Goal: Find specific page/section: Find specific page/section

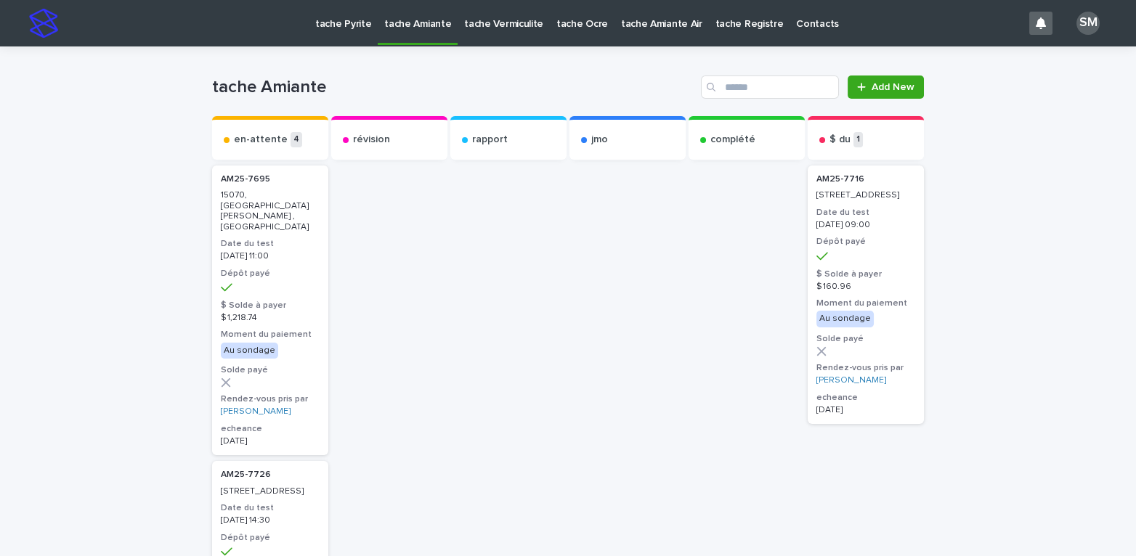
click at [336, 15] on p "tache Pyrite" at bounding box center [343, 15] width 56 height 31
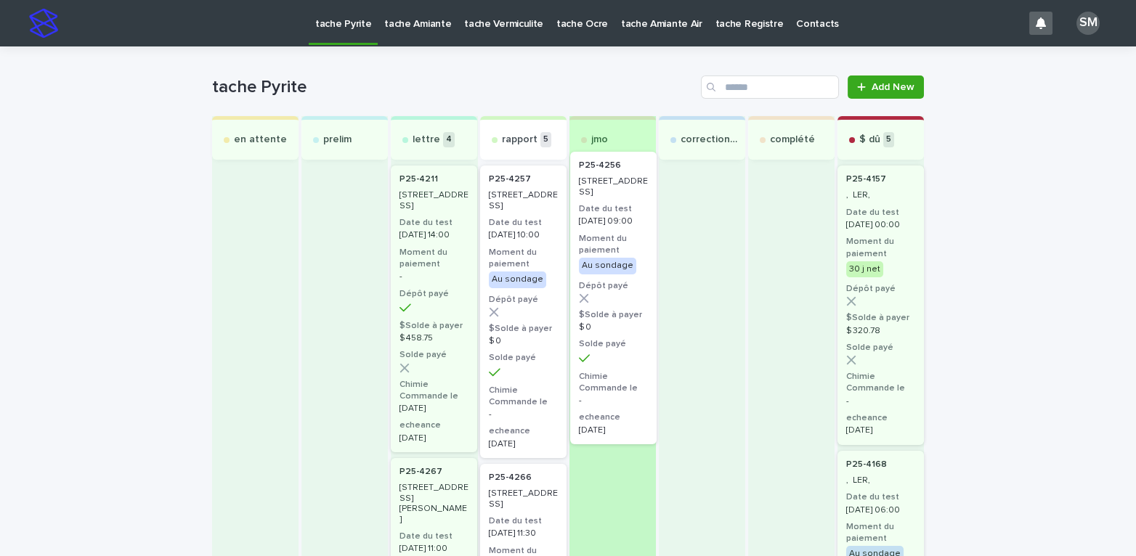
drag, startPoint x: 503, startPoint y: 208, endPoint x: 603, endPoint y: 195, distance: 101.2
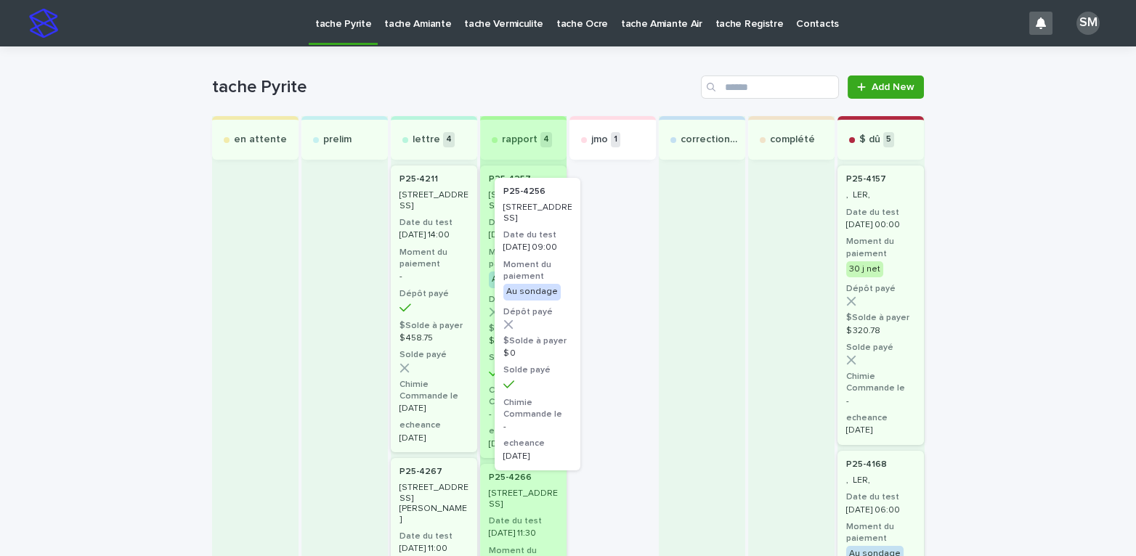
drag, startPoint x: 591, startPoint y: 271, endPoint x: 511, endPoint y: 287, distance: 80.8
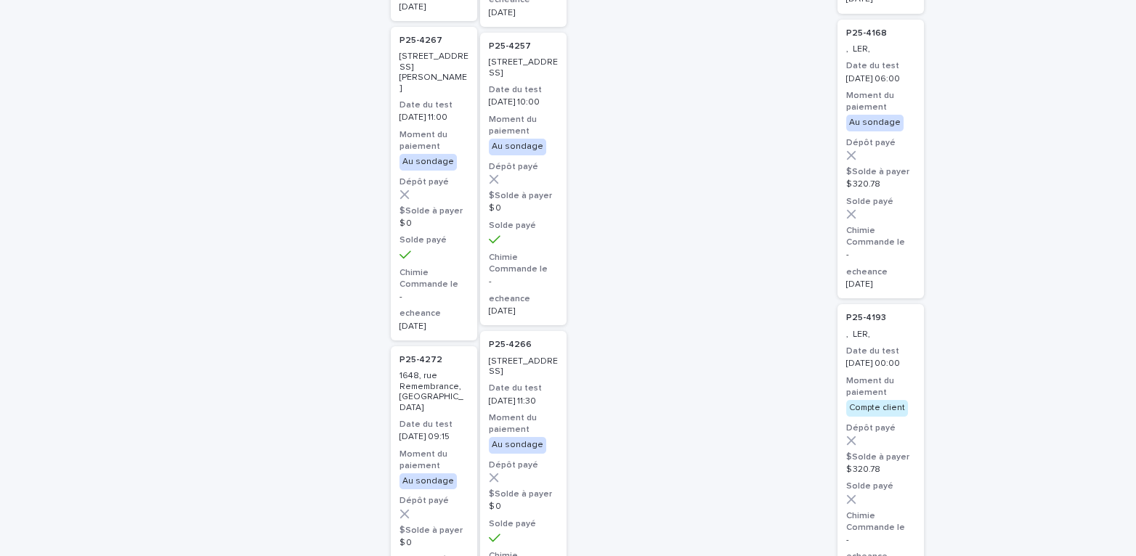
scroll to position [403, 0]
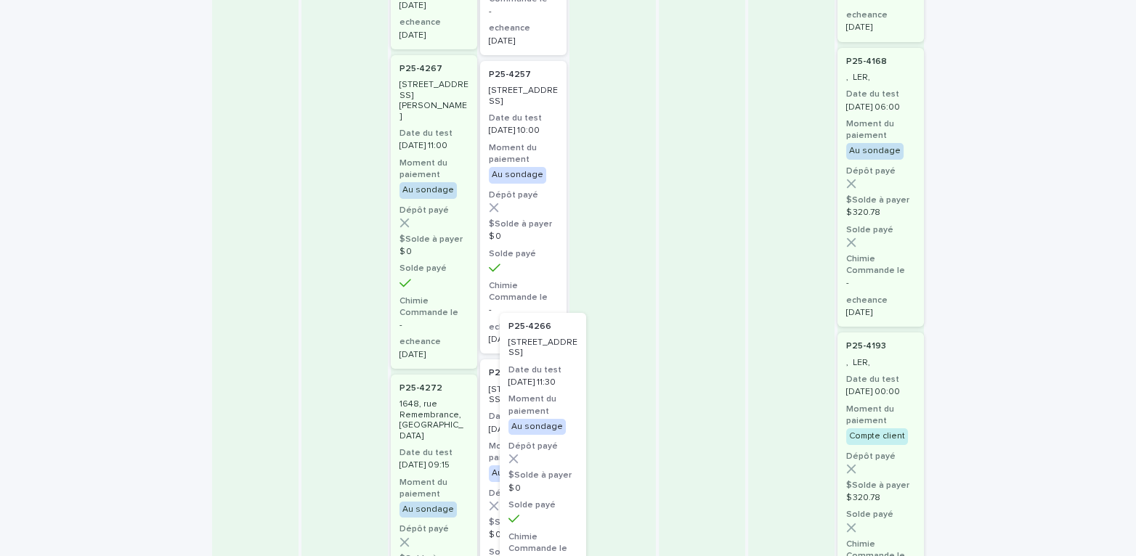
drag, startPoint x: 508, startPoint y: 404, endPoint x: 548, endPoint y: 332, distance: 81.9
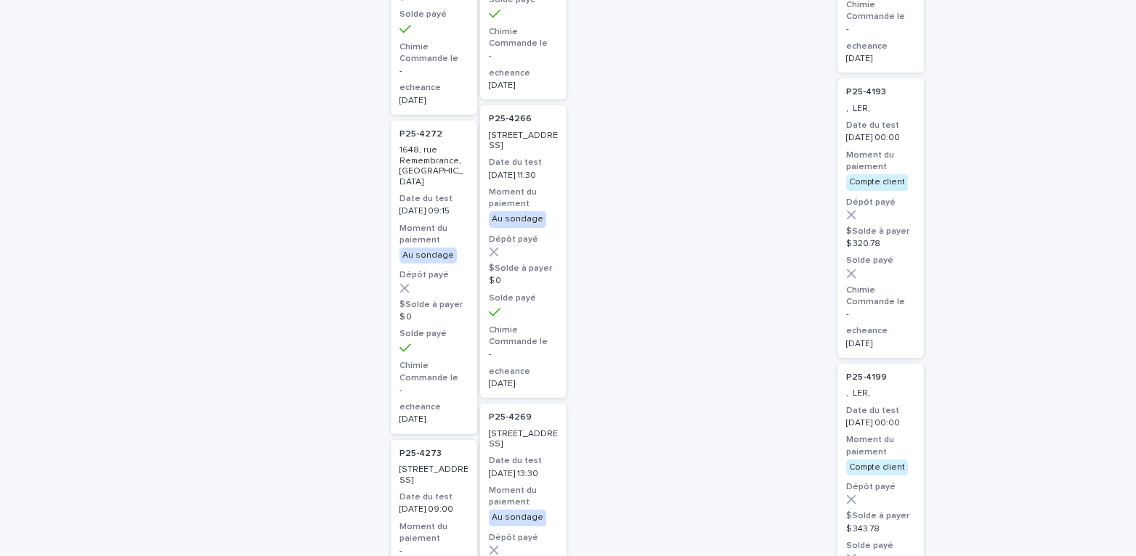
scroll to position [629, 0]
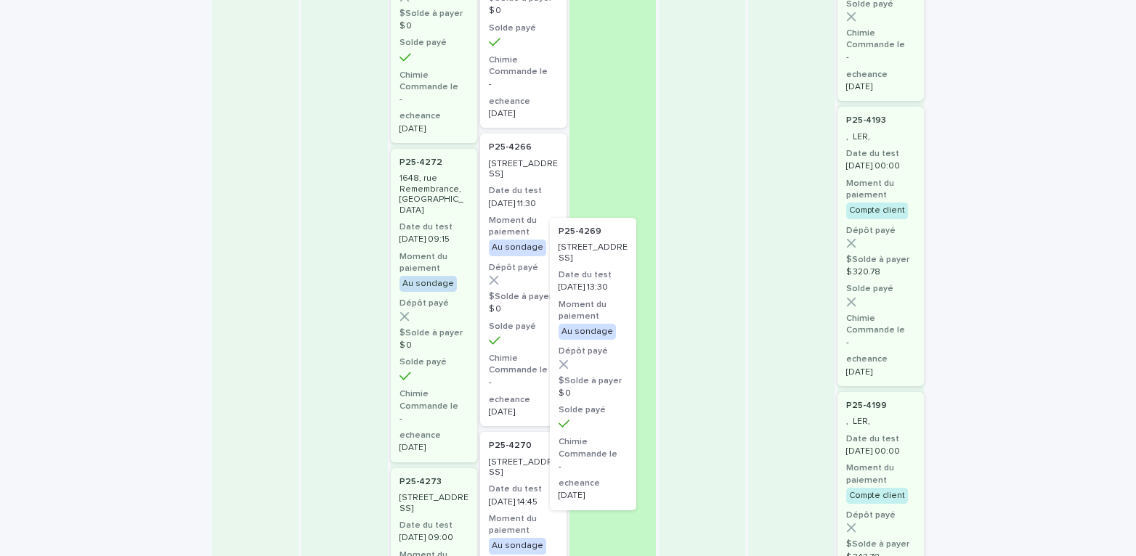
drag, startPoint x: 516, startPoint y: 466, endPoint x: 609, endPoint y: 219, distance: 263.9
click at [609, 219] on div "en attente prelim lettre 4 P25-4211 3 - 2200, boulevard du Tricentenaire, Montr…" at bounding box center [568, 261] width 712 height 1548
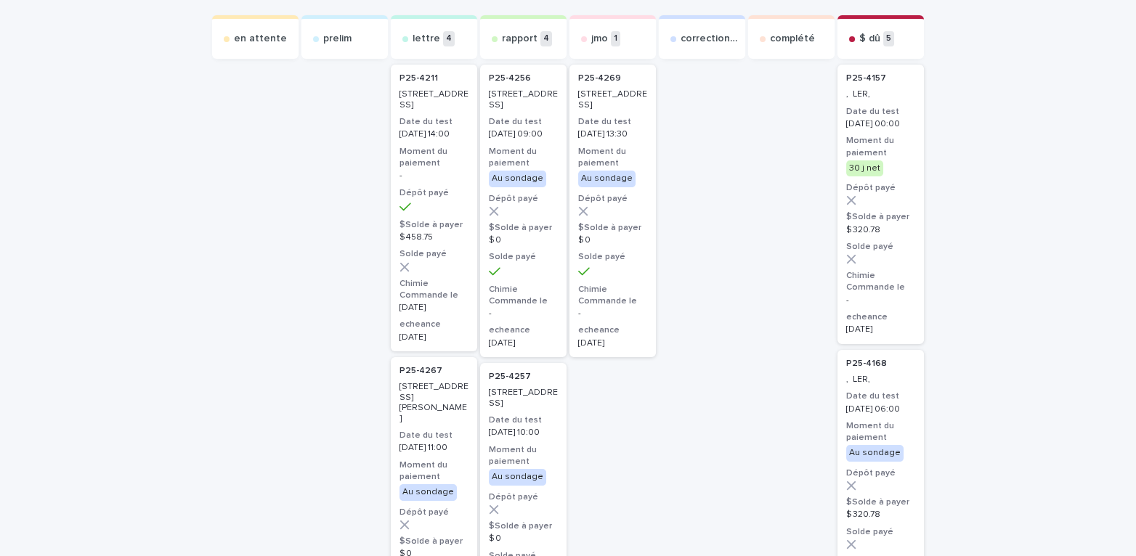
scroll to position [77, 0]
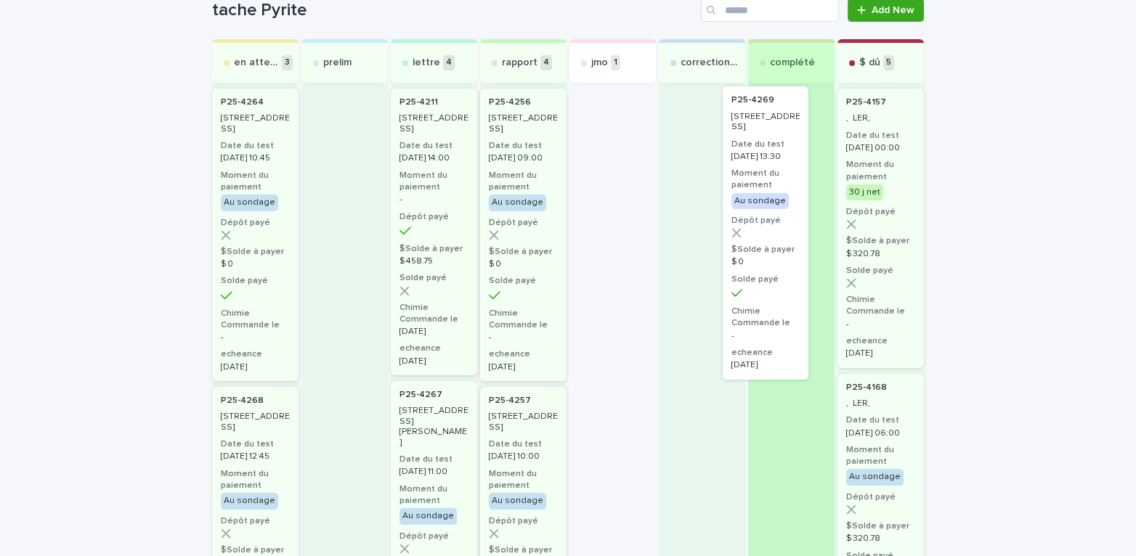
drag, startPoint x: 613, startPoint y: 138, endPoint x: 777, endPoint y: 137, distance: 164.2
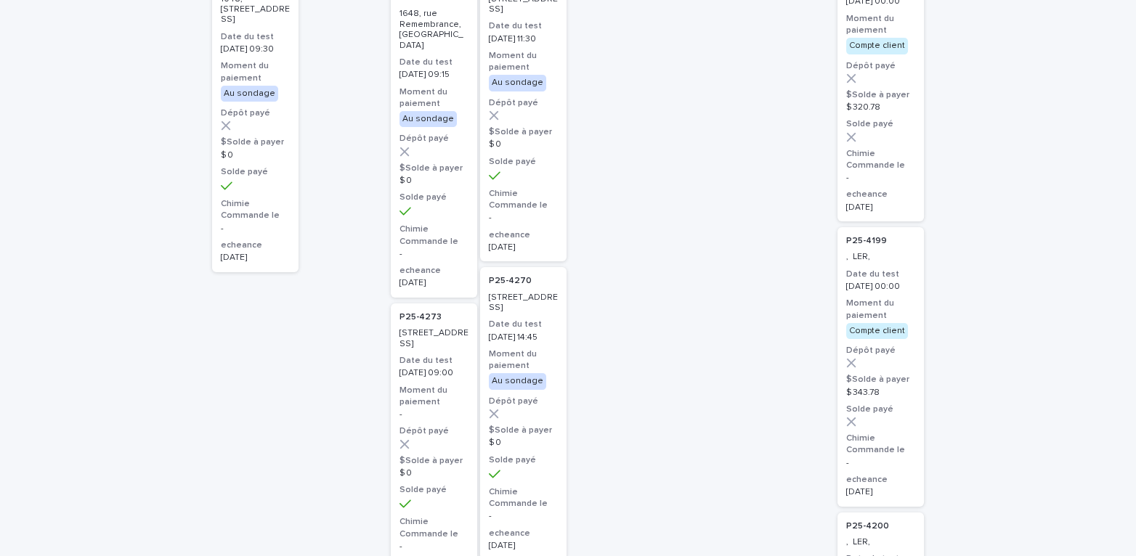
scroll to position [821, 0]
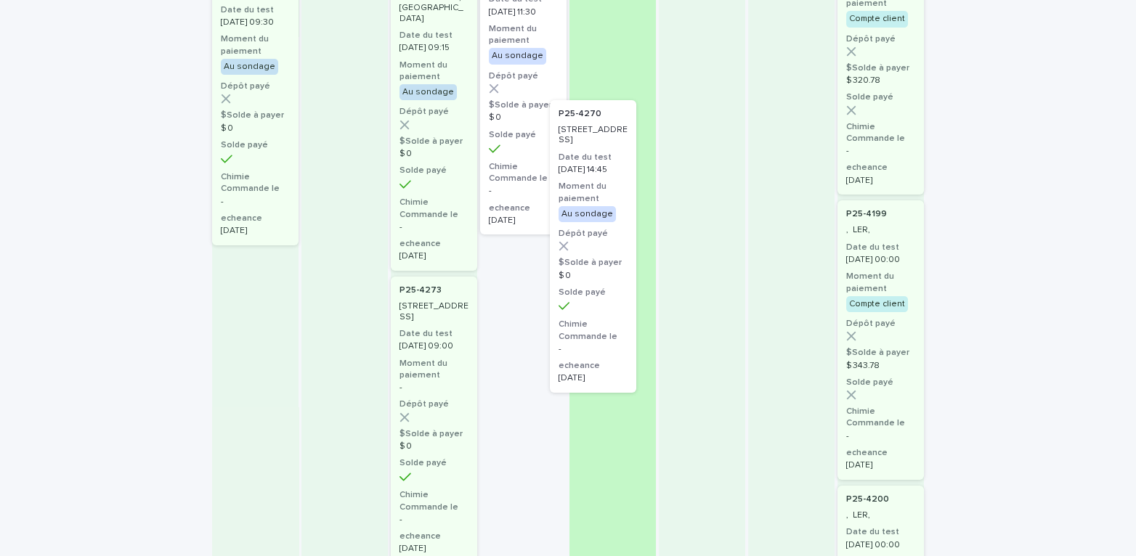
drag, startPoint x: 529, startPoint y: 340, endPoint x: 660, endPoint y: 113, distance: 261.6
click at [660, 113] on div "en attente 3 P25-4264 4477, boulevard Sainte-Rose, Laval Date du test 2025-08-1…" at bounding box center [568, 69] width 712 height 1548
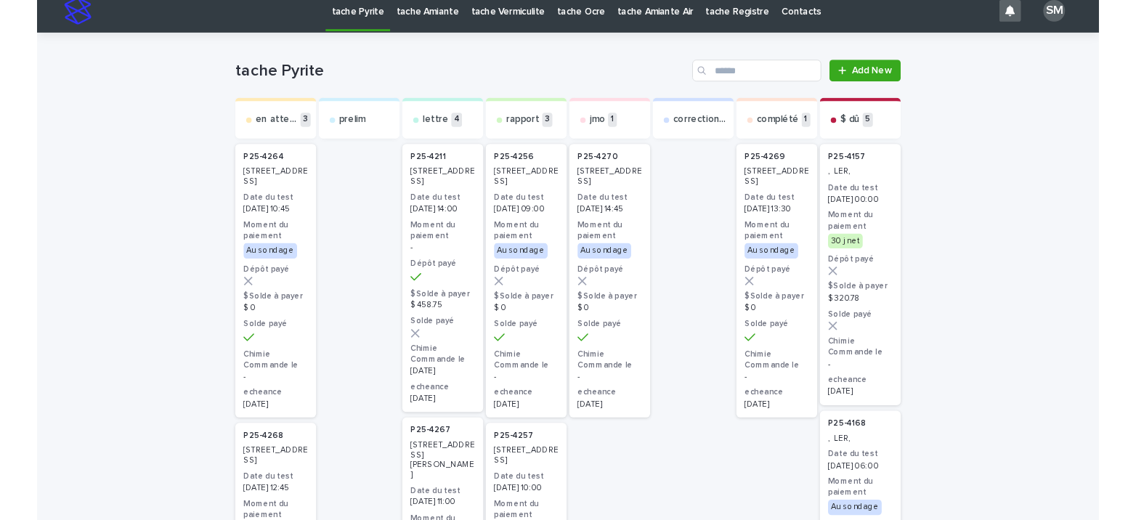
scroll to position [0, 0]
